Goal: Task Accomplishment & Management: Complete application form

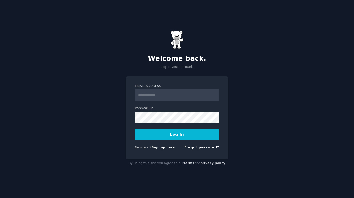
click at [152, 92] on input "Email Address" at bounding box center [177, 95] width 84 height 12
type input "**********"
click at [175, 133] on button "Log In" at bounding box center [177, 134] width 84 height 11
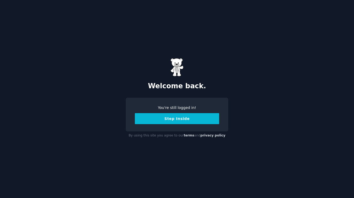
click at [191, 120] on button "Step Inside" at bounding box center [177, 118] width 84 height 11
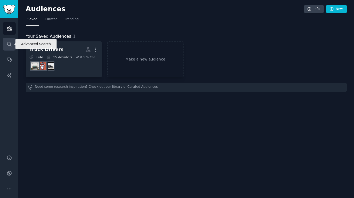
click at [9, 44] on icon "Sidebar" at bounding box center [9, 43] width 5 height 5
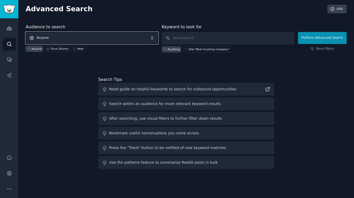
click at [85, 37] on span "Anyone" at bounding box center [92, 38] width 132 height 12
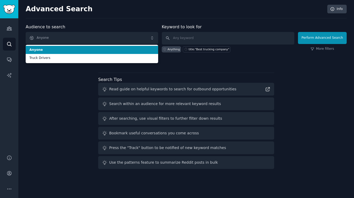
click at [174, 21] on div "Advanced Search Info Audience to search Anyone Anyone Truck Drivers Anyone Truc…" at bounding box center [186, 99] width 336 height 198
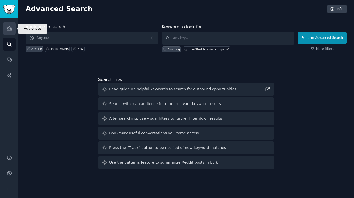
click at [7, 26] on icon "Sidebar" at bounding box center [9, 28] width 5 height 5
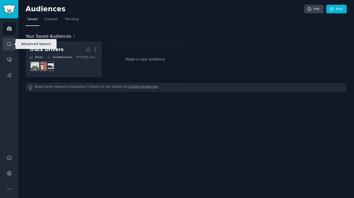
click at [13, 43] on link "Search" at bounding box center [9, 44] width 13 height 13
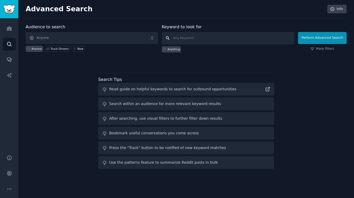
click at [176, 40] on input "text" at bounding box center [228, 38] width 132 height 13
click at [11, 59] on icon "Sidebar" at bounding box center [9, 60] width 4 height 4
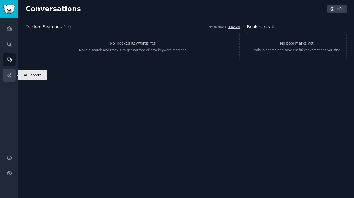
click at [10, 78] on icon "Sidebar" at bounding box center [9, 75] width 5 height 5
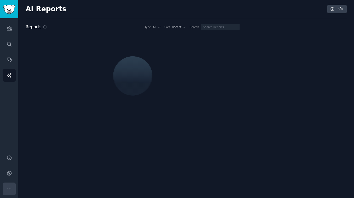
click at [9, 187] on icon "Sidebar" at bounding box center [9, 188] width 5 height 5
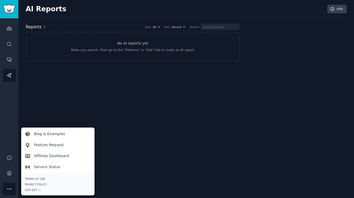
click at [52, 97] on div "AI Reports Info Reports 0 Type All Sort Recent Search No AI reports yet Make an…" at bounding box center [186, 99] width 336 height 198
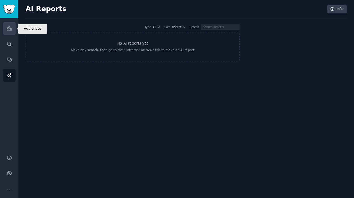
click at [7, 28] on icon "Sidebar" at bounding box center [9, 29] width 5 height 4
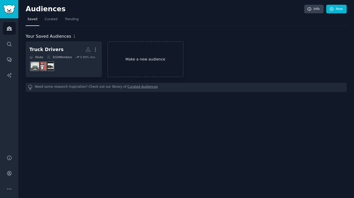
click at [152, 54] on link "Make a new audience" at bounding box center [145, 59] width 76 height 36
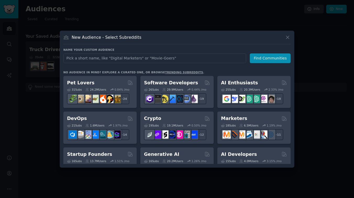
click at [148, 57] on input "text" at bounding box center [154, 58] width 183 height 10
type input "h"
click at [72, 58] on input "jobplatforms" at bounding box center [154, 58] width 183 height 10
click at [109, 59] on input "job platforms" at bounding box center [154, 58] width 183 height 10
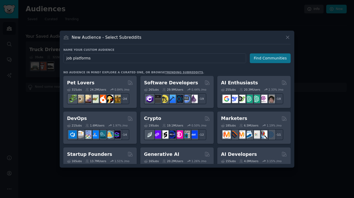
type input "job platforms"
click at [265, 57] on button "Find Communities" at bounding box center [270, 58] width 41 height 10
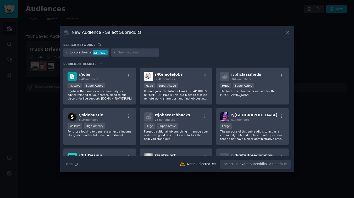
click at [81, 54] on div "job platforms" at bounding box center [80, 52] width 21 height 5
click at [66, 52] on icon at bounding box center [66, 52] width 3 height 3
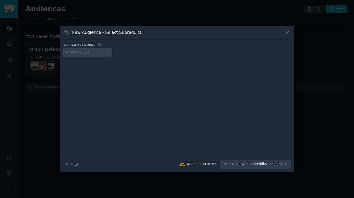
click at [99, 52] on input "text" at bounding box center [90, 52] width 40 height 5
click at [131, 45] on div "Search keywords" at bounding box center [176, 45] width 227 height 5
click at [95, 53] on input "text" at bounding box center [90, 52] width 40 height 5
type input "hiringcafe"
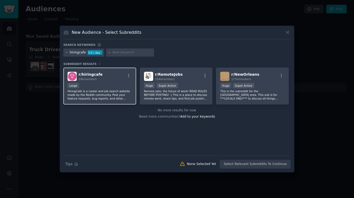
click at [116, 85] on div "Large" at bounding box center [100, 86] width 64 height 7
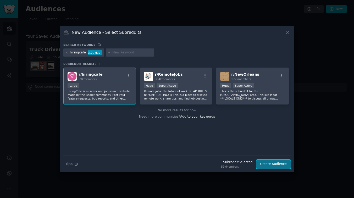
click at [263, 164] on button "Create Audience" at bounding box center [273, 164] width 35 height 9
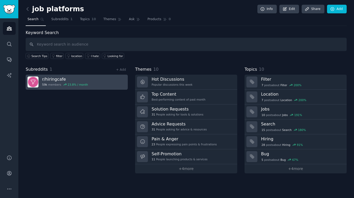
click at [92, 80] on link "r/ hiringcafe 59k members 23.8 % / month" at bounding box center [77, 82] width 102 height 15
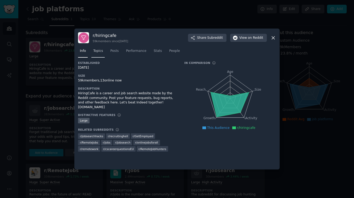
click at [96, 49] on span "Topics" at bounding box center [98, 51] width 10 height 5
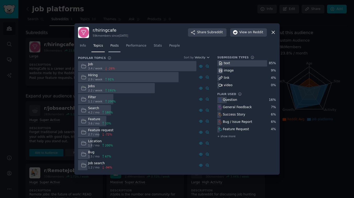
click at [114, 50] on link "Posts" at bounding box center [114, 47] width 12 height 11
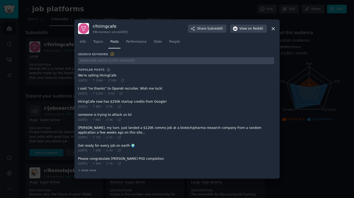
click at [89, 74] on span at bounding box center [176, 77] width 196 height 13
click at [125, 80] on icon at bounding box center [123, 81] width 4 height 4
click at [143, 43] on span "Performance" at bounding box center [136, 42] width 20 height 5
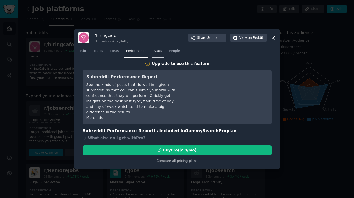
click at [156, 53] on span "Stats" at bounding box center [158, 51] width 8 height 5
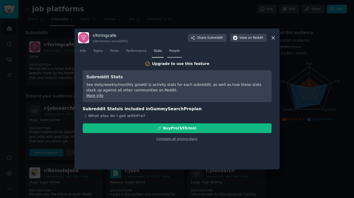
click at [178, 52] on span "People" at bounding box center [174, 51] width 11 height 5
click at [273, 39] on icon at bounding box center [272, 37] width 5 height 5
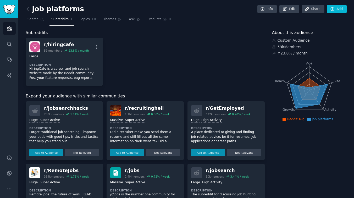
click at [187, 60] on div "r/ hiringcafe 59k members 23.8 % / month More Large Description HiringCafe is a…" at bounding box center [145, 62] width 239 height 48
click at [336, 10] on link "Add" at bounding box center [337, 9] width 20 height 9
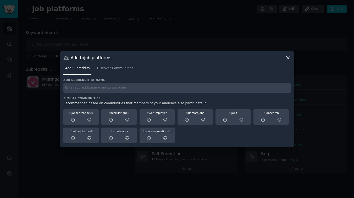
click at [134, 90] on input "text" at bounding box center [176, 88] width 227 height 10
type input "indeedjobs"
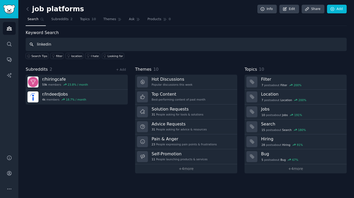
type input "linkedin"
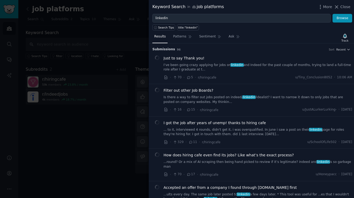
click at [338, 10] on div "More Close" at bounding box center [334, 7] width 33 height 7
click at [341, 6] on span "Close" at bounding box center [345, 6] width 10 height 5
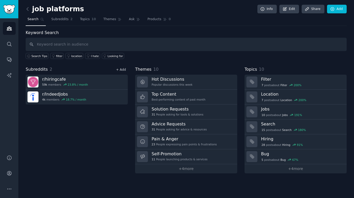
click at [120, 69] on link "+ Add" at bounding box center [121, 70] width 10 height 4
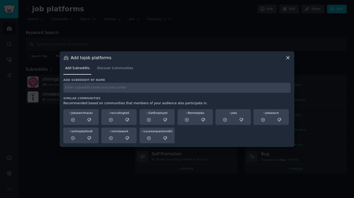
click at [114, 87] on input "text" at bounding box center [176, 88] width 227 height 10
type input "linkedin"
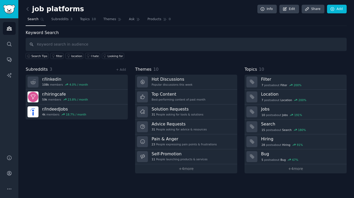
click at [125, 128] on div "Subreddits 3 + Add r/ linkedin 108k members 4.0 % / month r/ hiringcafe 59k mem…" at bounding box center [77, 119] width 102 height 107
click at [304, 56] on div "Search Tips filter location I hate Looking for" at bounding box center [186, 55] width 321 height 8
click at [122, 70] on link "+ Add" at bounding box center [121, 70] width 10 height 4
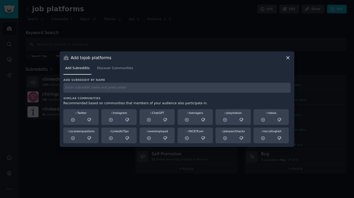
click at [113, 87] on input "text" at bounding box center [176, 88] width 227 height 10
type input "ziprecruiter"
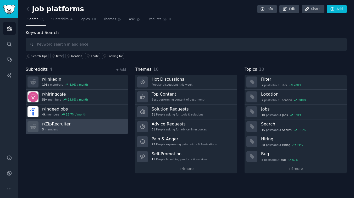
click at [113, 126] on link "r/ ZipRecruiter 5 members" at bounding box center [77, 126] width 102 height 15
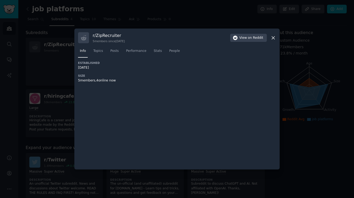
click at [274, 38] on icon at bounding box center [272, 37] width 5 height 5
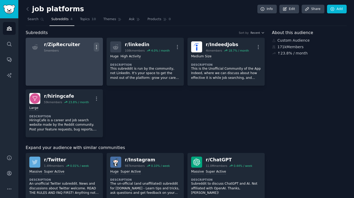
click at [97, 45] on icon "button" at bounding box center [96, 46] width 5 height 5
click at [76, 55] on p "Delete" at bounding box center [76, 57] width 12 height 5
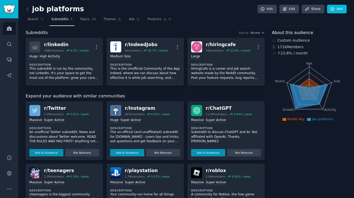
click at [220, 31] on div "Subreddits Sort by Recent" at bounding box center [145, 33] width 239 height 7
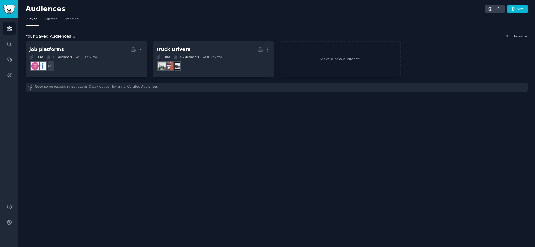
click at [174, 17] on nav "Saved Curated Trending" at bounding box center [277, 20] width 502 height 11
click at [8, 45] on icon "Sidebar" at bounding box center [9, 43] width 5 height 5
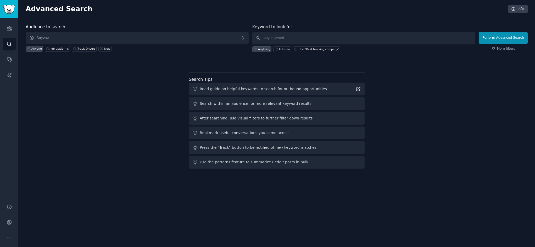
click at [124, 97] on div "Audience to search Anyone Anyone job platforms Truck Drivers New Keyword to loo…" at bounding box center [277, 97] width 502 height 147
click at [6, 62] on link "Conversations" at bounding box center [9, 59] width 13 height 13
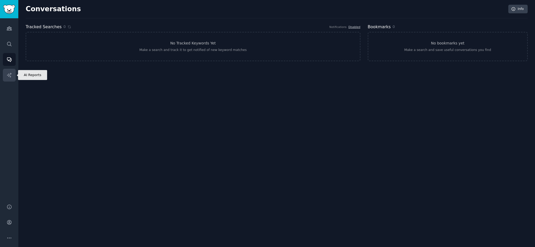
click at [11, 73] on icon "Sidebar" at bounding box center [9, 75] width 5 height 5
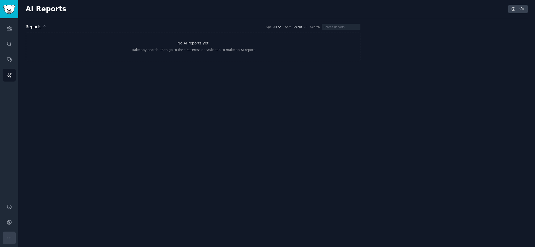
click at [8, 234] on button "More" at bounding box center [9, 238] width 13 height 13
click at [8, 29] on icon "Sidebar" at bounding box center [9, 29] width 5 height 4
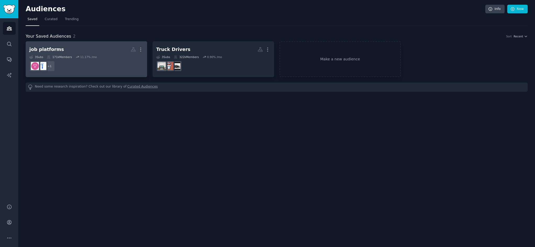
click at [107, 58] on div "3 Sub s 171k Members 11.17 % /mo" at bounding box center [86, 57] width 114 height 4
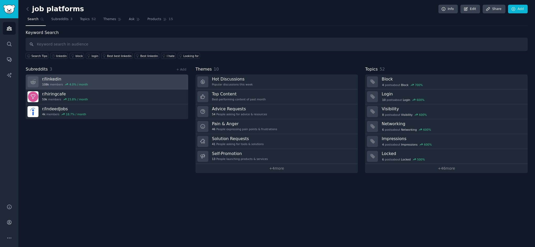
drag, startPoint x: 233, startPoint y: 56, endPoint x: 159, endPoint y: 79, distance: 77.0
click at [233, 57] on div "Search Tips linkedin block login Best best linkedin Best linkedin I hate Lookin…" at bounding box center [277, 55] width 502 height 8
click at [98, 85] on link "r/ linkedin 108k members 4.0 % / month" at bounding box center [107, 82] width 163 height 15
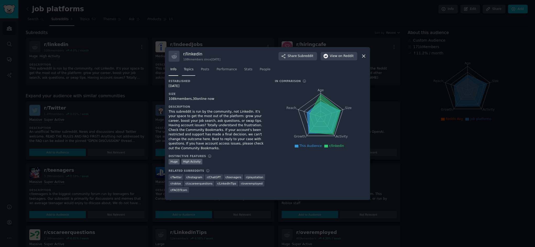
click at [191, 72] on span "Topics" at bounding box center [189, 69] width 10 height 5
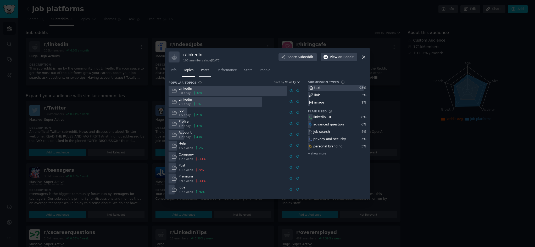
click at [206, 75] on link "Posts" at bounding box center [205, 71] width 12 height 11
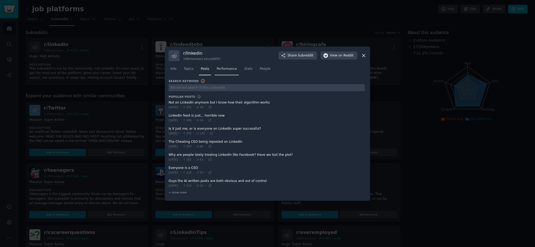
click at [230, 73] on link "Performance" at bounding box center [227, 70] width 24 height 11
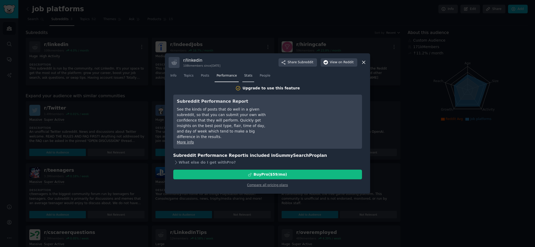
click at [245, 77] on span "Stats" at bounding box center [248, 76] width 8 height 5
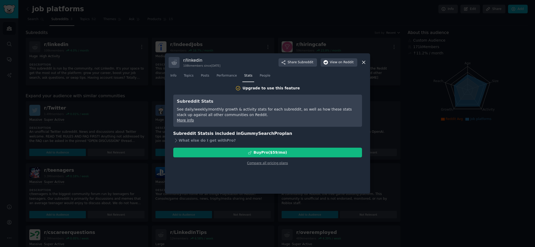
click at [187, 121] on link "More info" at bounding box center [185, 120] width 17 height 4
